Goal: Navigation & Orientation: Find specific page/section

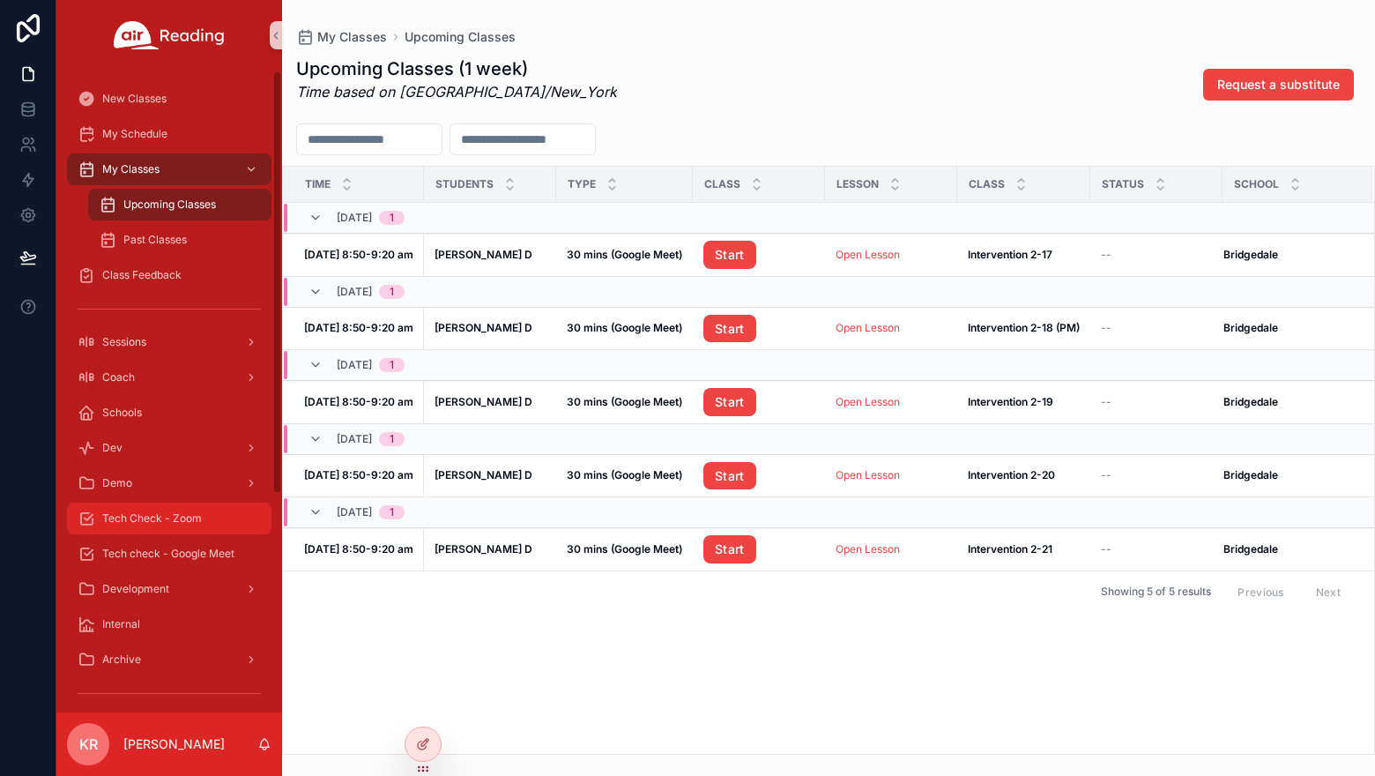
click at [190, 512] on span "Tech Check - Zoom" at bounding box center [152, 518] width 100 height 14
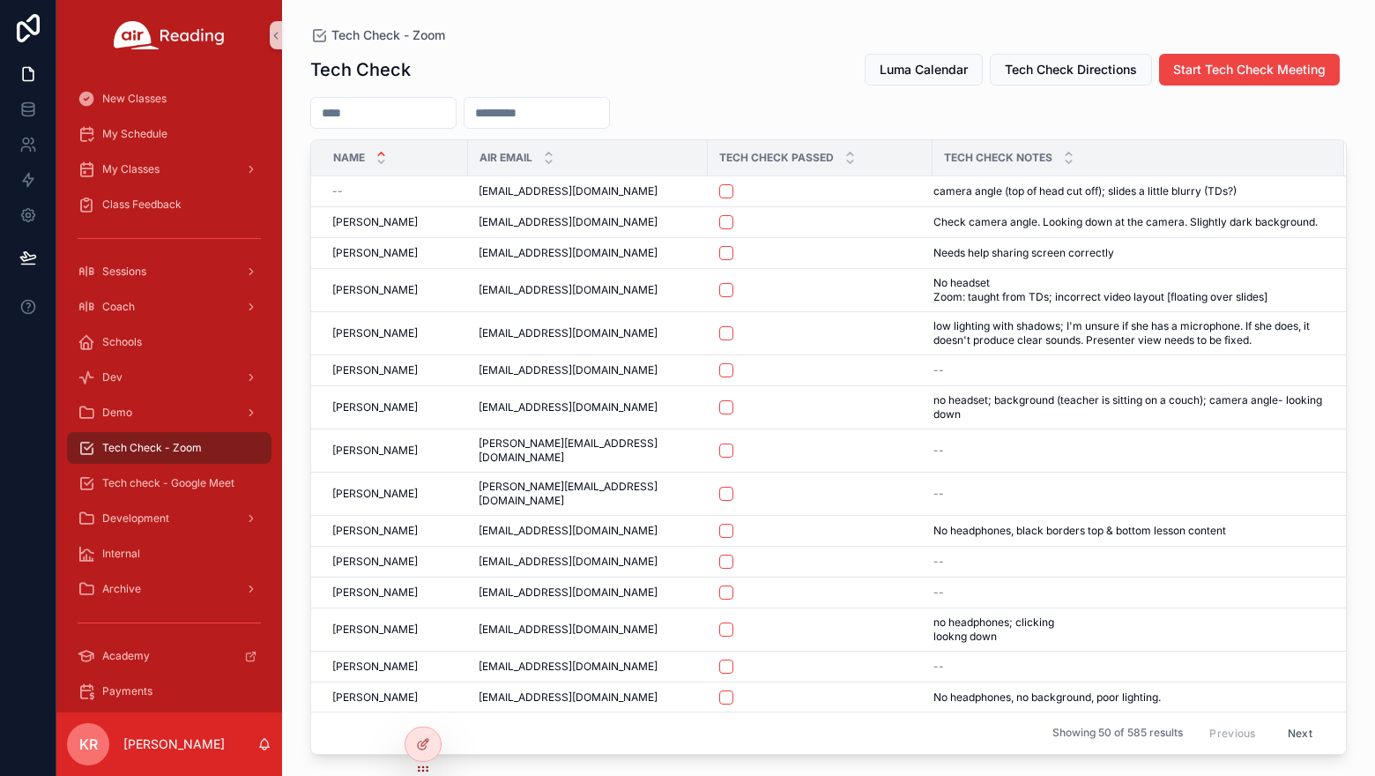
click at [365, 108] on input "scrollable content" at bounding box center [383, 113] width 145 height 25
click at [137, 135] on span "My Schedule" at bounding box center [134, 134] width 65 height 14
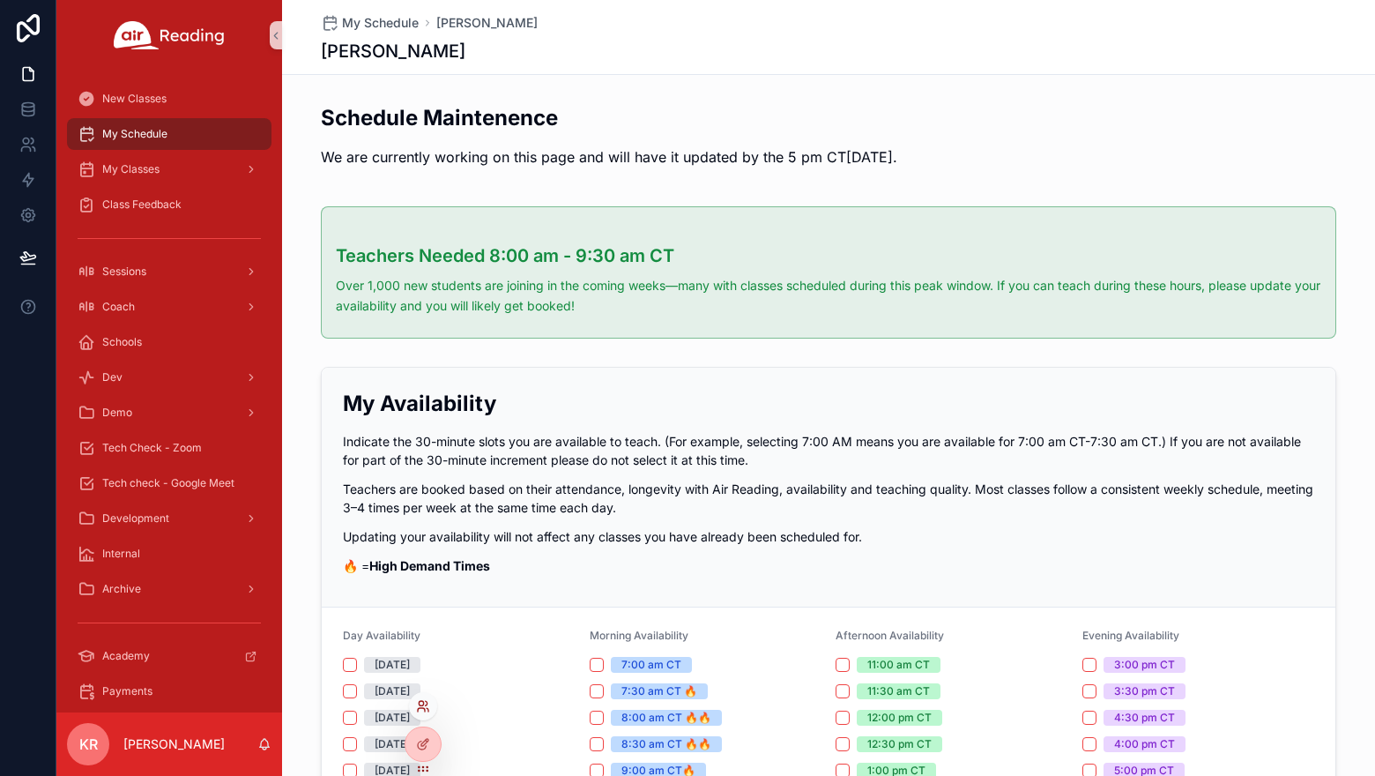
click at [422, 710] on icon at bounding box center [423, 706] width 14 height 14
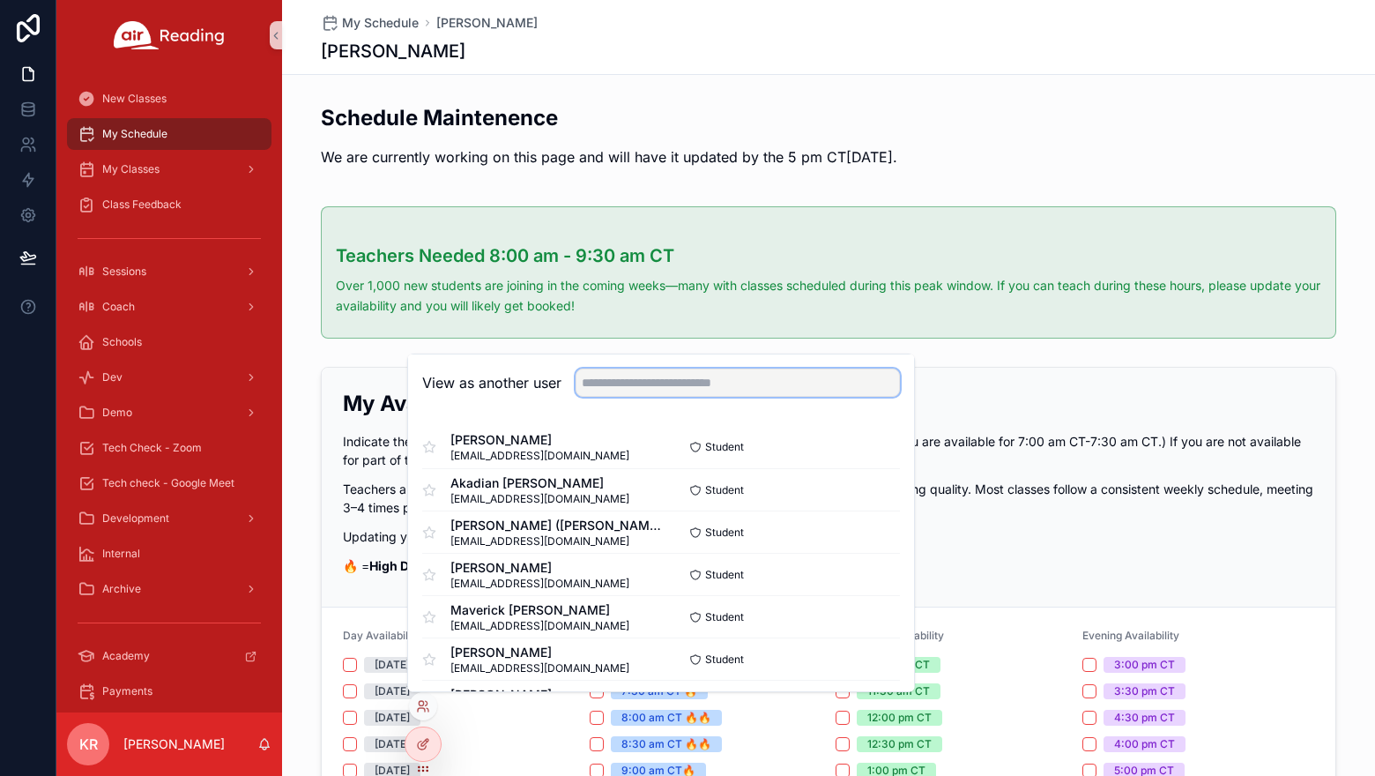
click at [685, 382] on input "text" at bounding box center [738, 383] width 324 height 28
type input "*********"
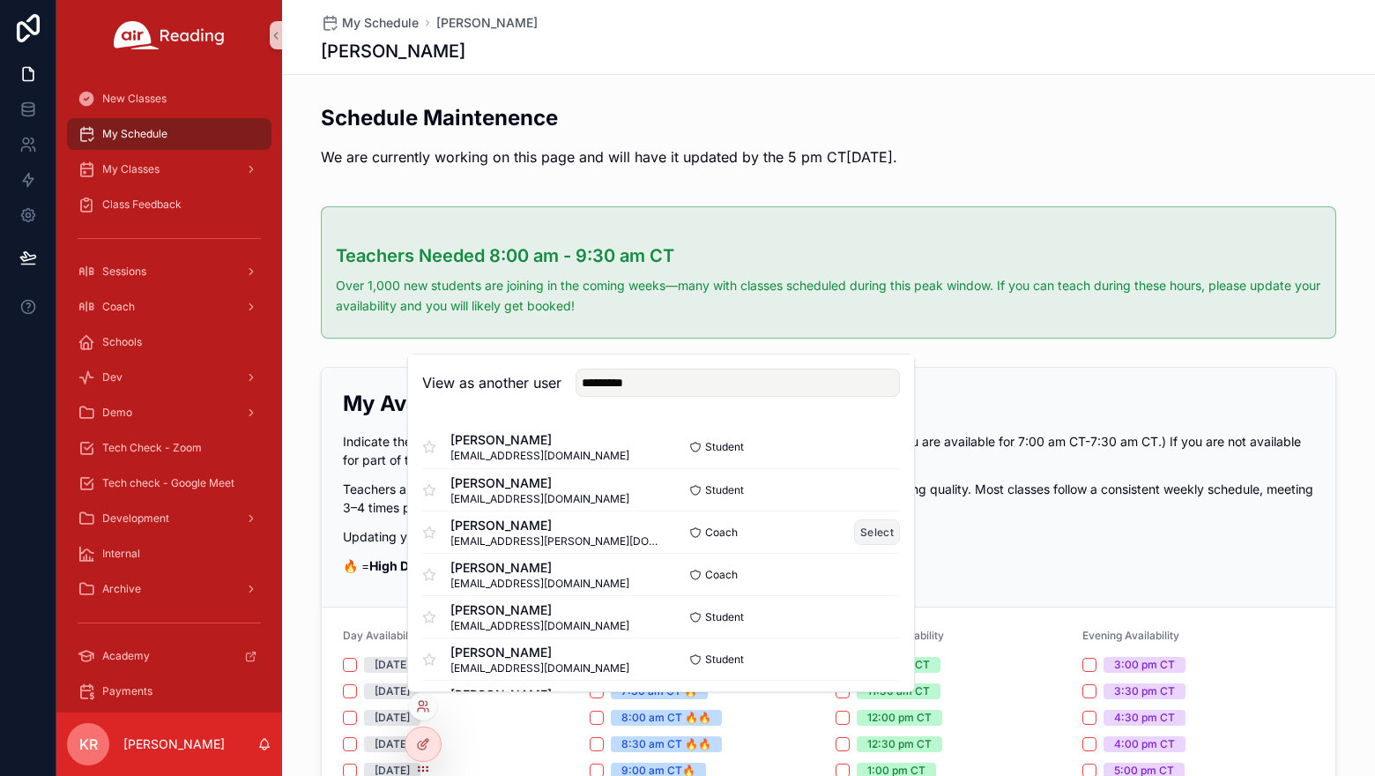
click at [877, 533] on button "Select" at bounding box center [877, 532] width 46 height 26
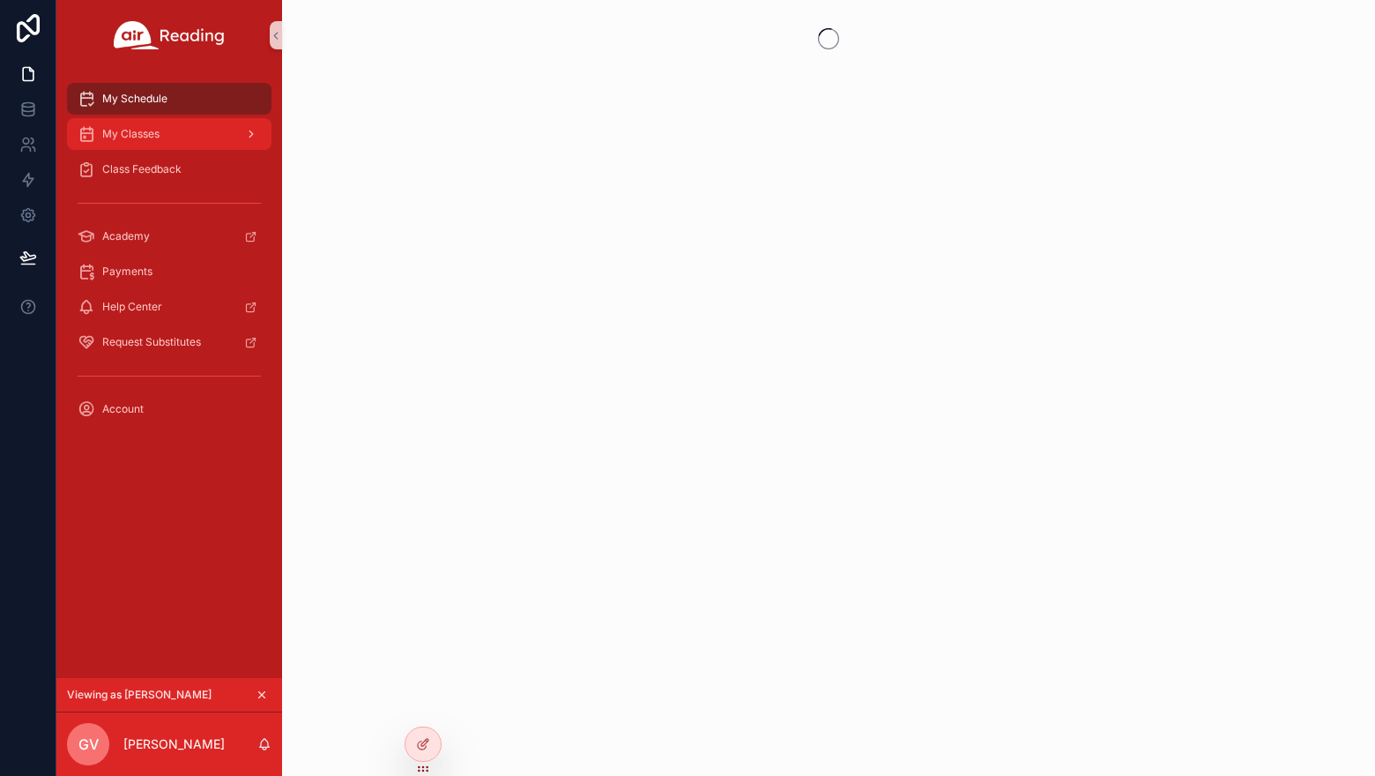
click at [162, 135] on div "My Classes" at bounding box center [169, 134] width 183 height 28
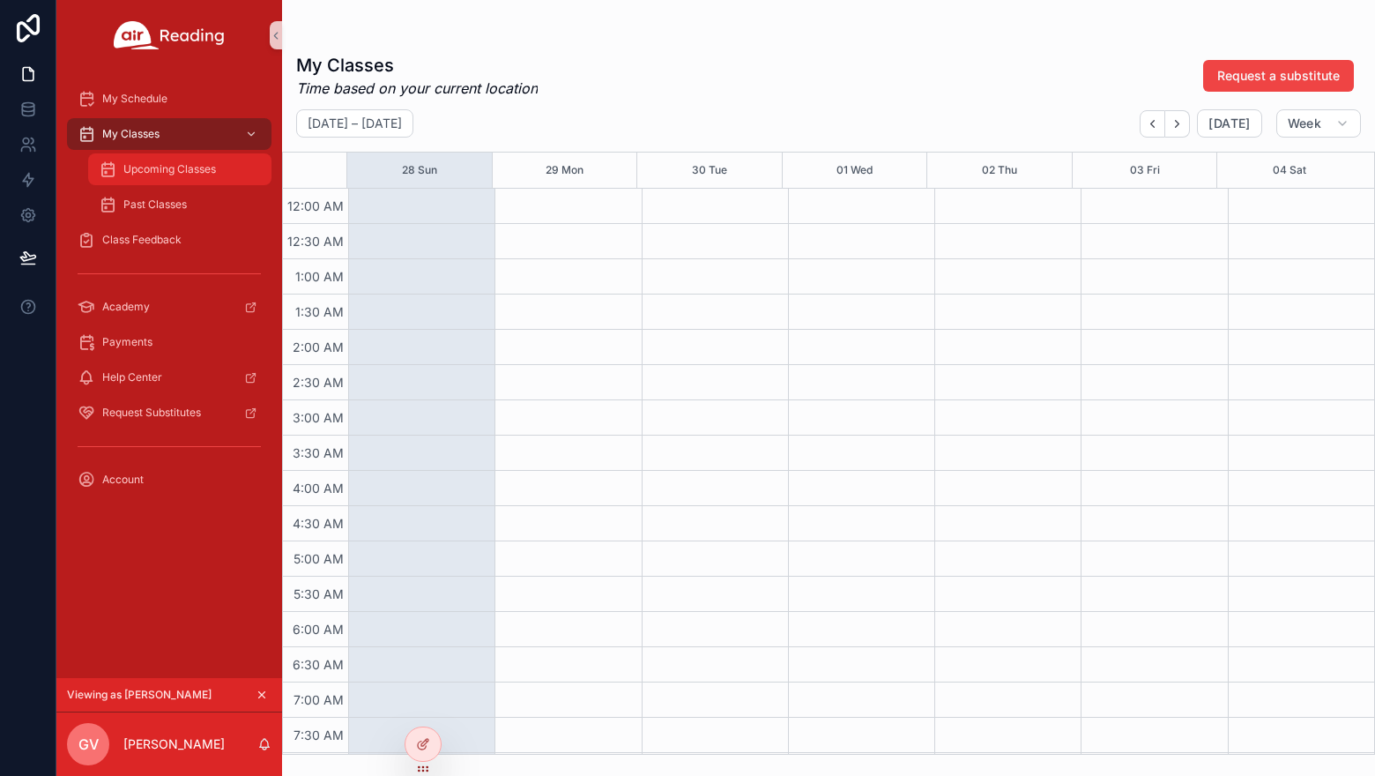
click at [170, 168] on span "Upcoming Classes" at bounding box center [169, 169] width 93 height 14
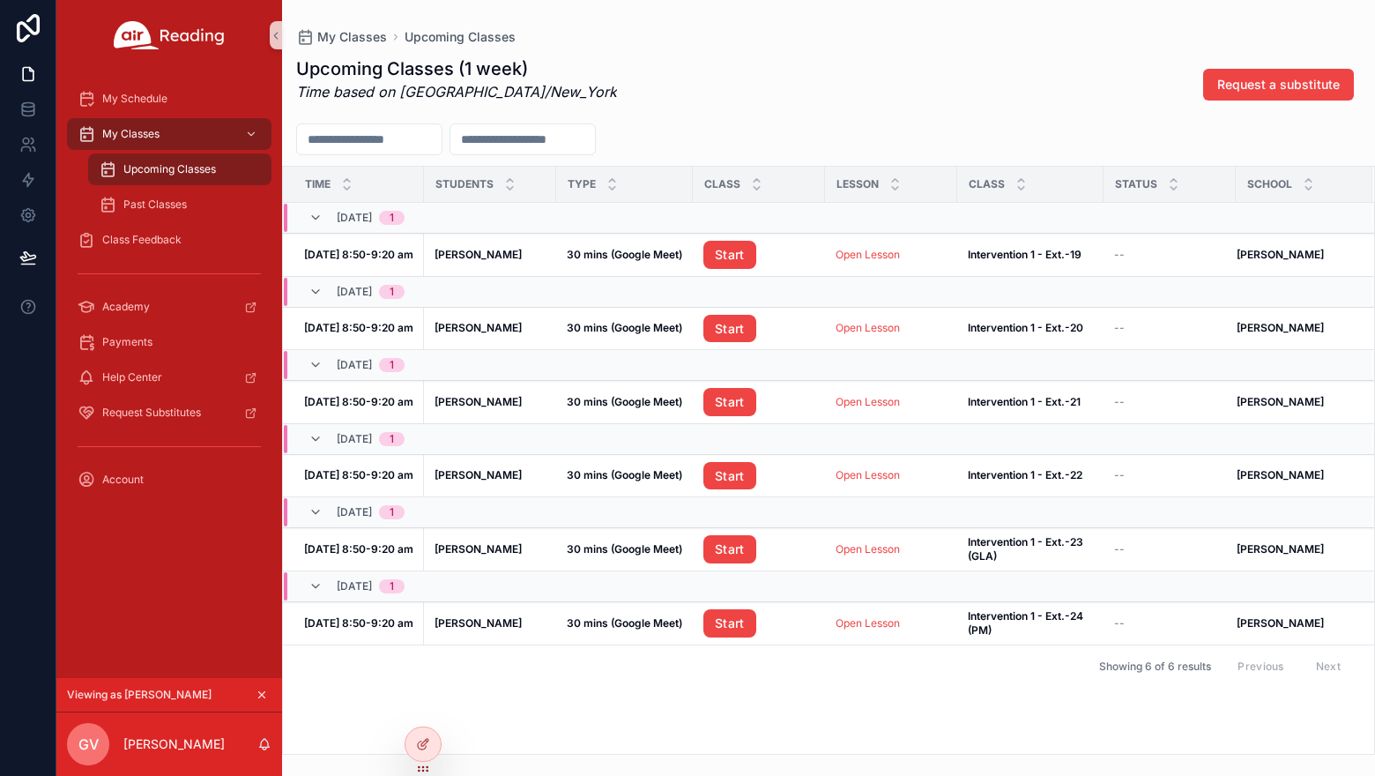
click at [264, 690] on icon "scrollable content" at bounding box center [262, 695] width 12 height 12
